Goal: Navigation & Orientation: Find specific page/section

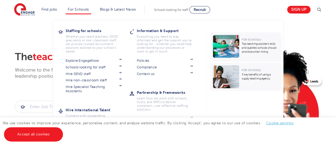
click at [87, 14] on li "For Schools Staffing for schools Whether you need teachers, SEND specialists or…" at bounding box center [78, 9] width 25 height 9
click at [76, 60] on link "Explore EngageNow" at bounding box center [94, 61] width 56 height 4
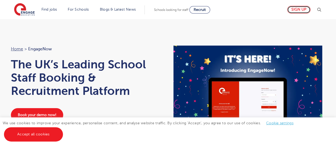
click at [308, 11] on link "Sign up" at bounding box center [298, 10] width 23 height 8
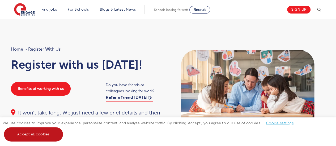
click at [20, 135] on link "Accept all cookies" at bounding box center [33, 134] width 59 height 14
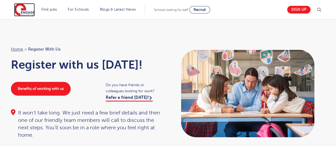
click at [28, 14] on img at bounding box center [24, 9] width 21 height 13
